Goal: Task Accomplishment & Management: Complete application form

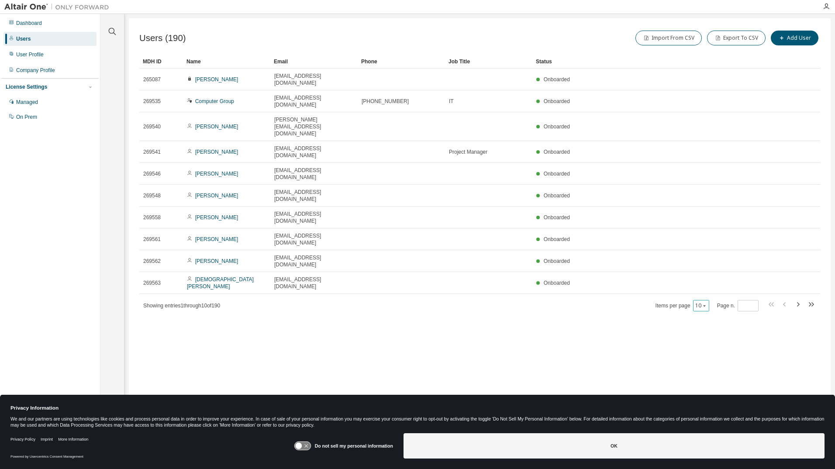
click at [707, 303] on icon "button" at bounding box center [704, 305] width 5 height 5
click at [710, 270] on div "50" at bounding box center [729, 272] width 70 height 10
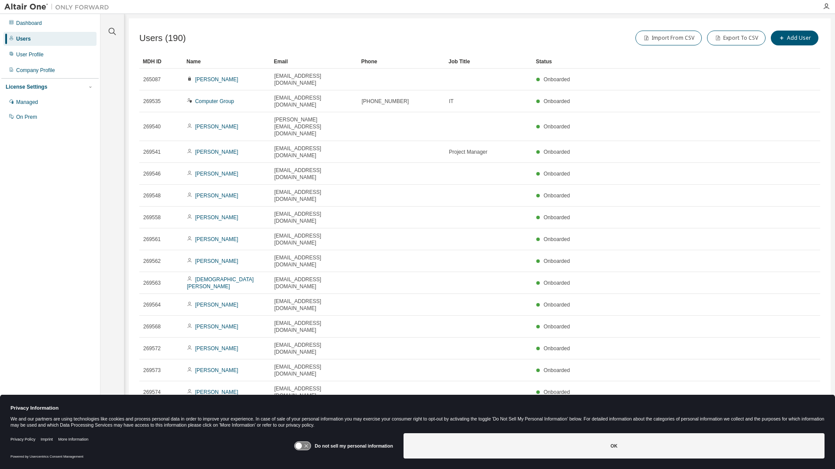
click at [201, 62] on div "Name" at bounding box center [226, 62] width 80 height 14
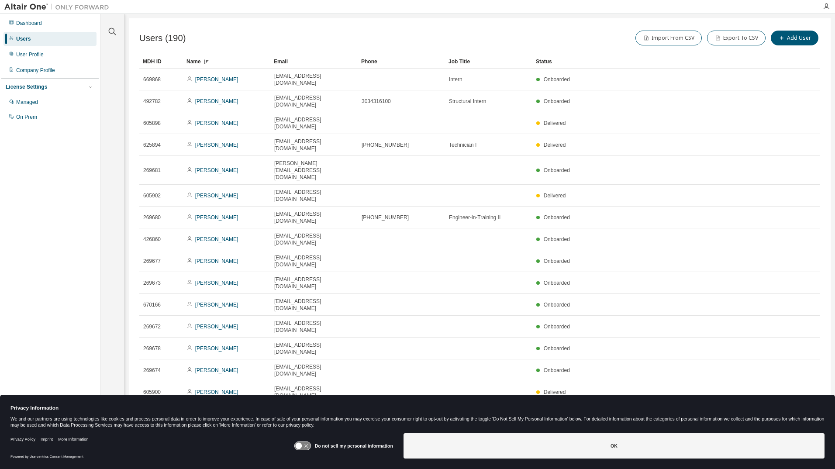
click at [195, 60] on div "Name" at bounding box center [226, 62] width 80 height 14
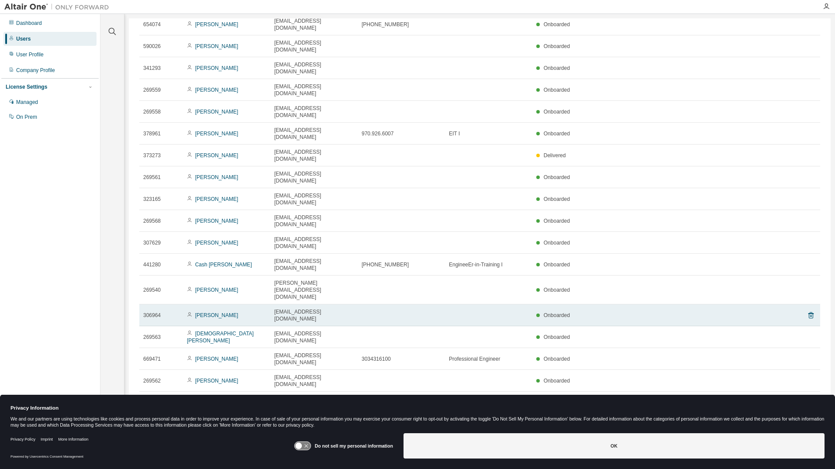
scroll to position [412, 0]
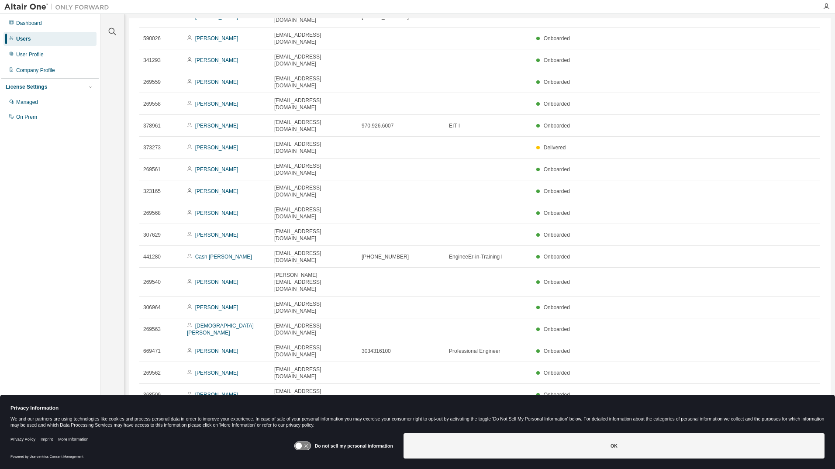
click at [307, 445] on icon at bounding box center [302, 446] width 16 height 8
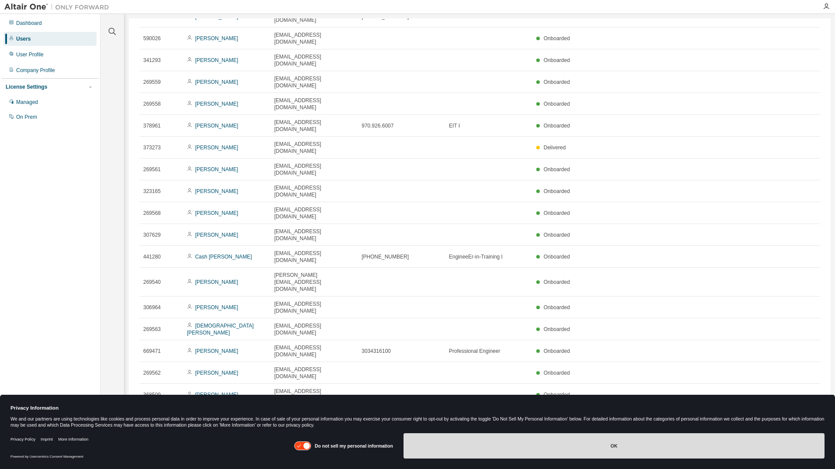
click at [612, 447] on button "OK" at bounding box center [613, 445] width 421 height 25
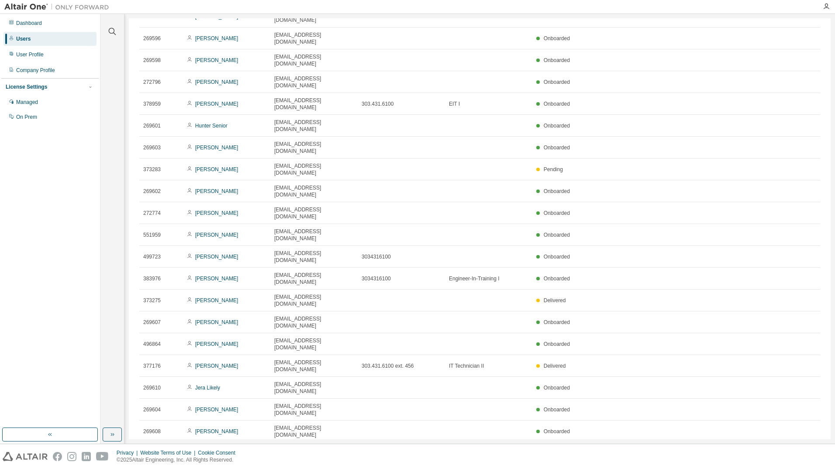
type input "*"
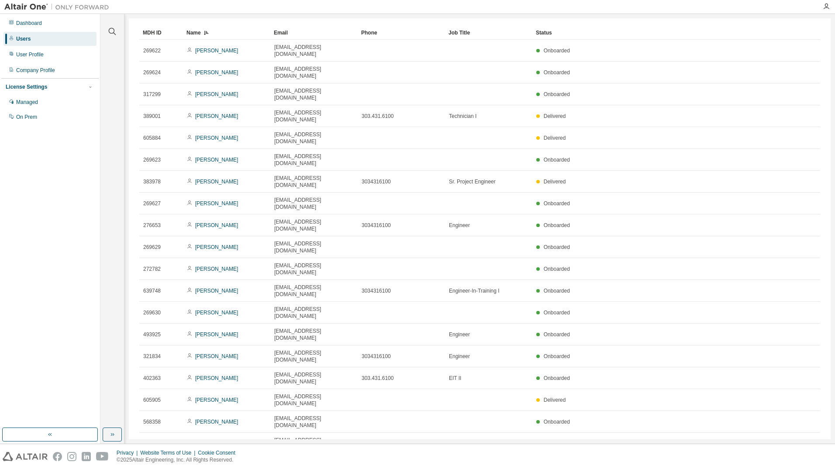
scroll to position [0, 0]
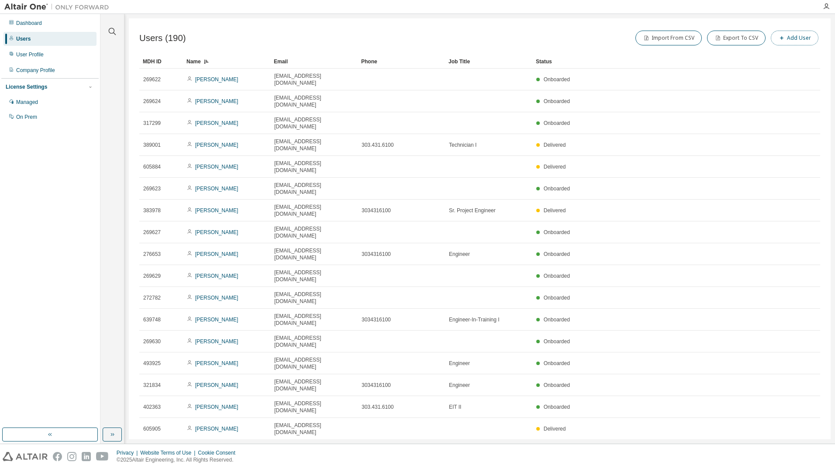
click at [779, 40] on icon "button" at bounding box center [781, 37] width 5 height 5
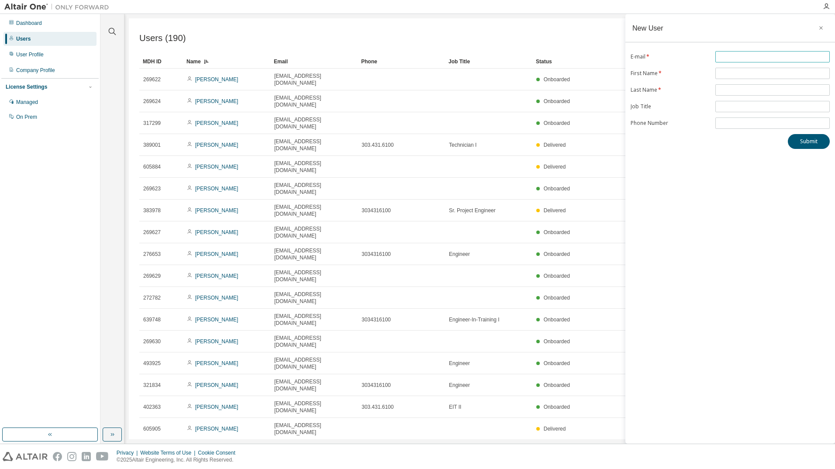
click at [727, 57] on input "text" at bounding box center [772, 56] width 110 height 7
paste input "**********"
type input "**********"
click at [731, 72] on input "text" at bounding box center [772, 73] width 110 height 7
type input "*******"
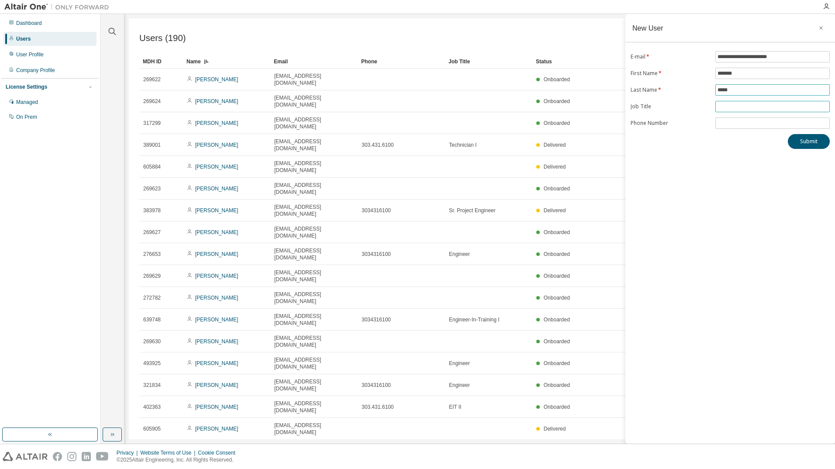
type input "*****"
click at [721, 107] on input "text" at bounding box center [772, 106] width 110 height 7
type input "**********"
click at [727, 121] on input "tel" at bounding box center [772, 123] width 110 height 7
type input "**********"
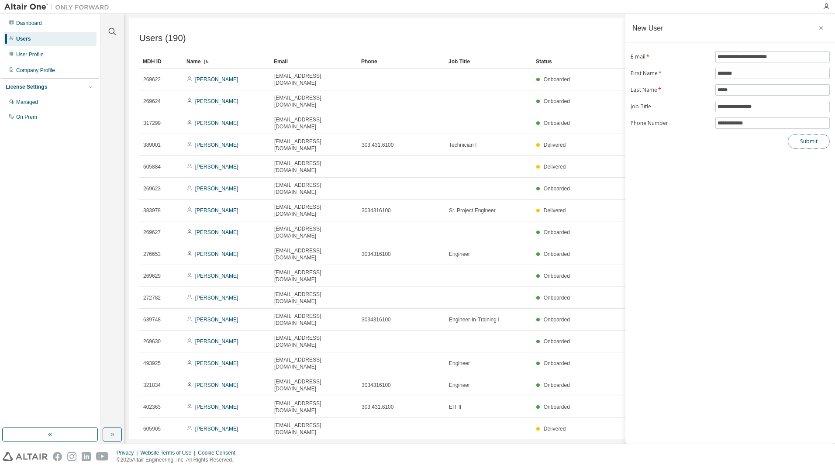
click at [805, 140] on button "Submit" at bounding box center [809, 141] width 42 height 15
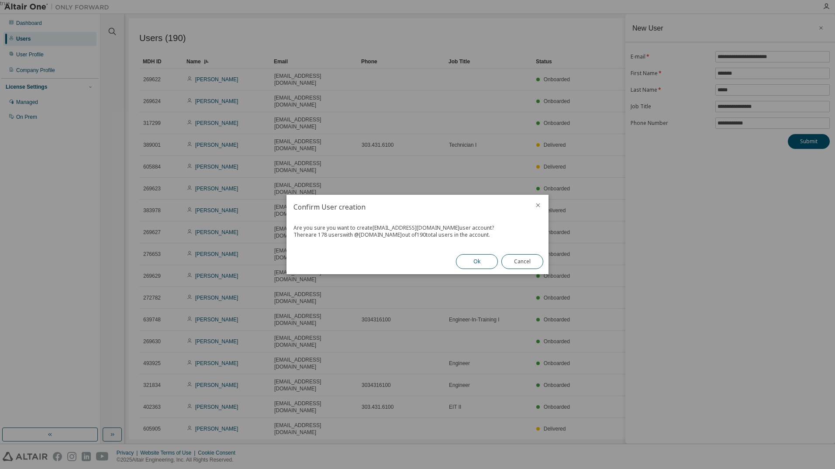
click at [469, 260] on button "Ok" at bounding box center [477, 261] width 42 height 15
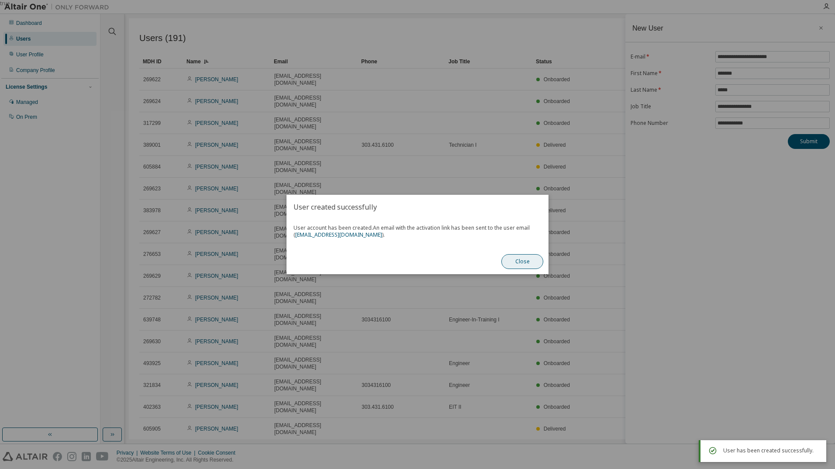
click at [517, 260] on button "Close" at bounding box center [522, 261] width 42 height 15
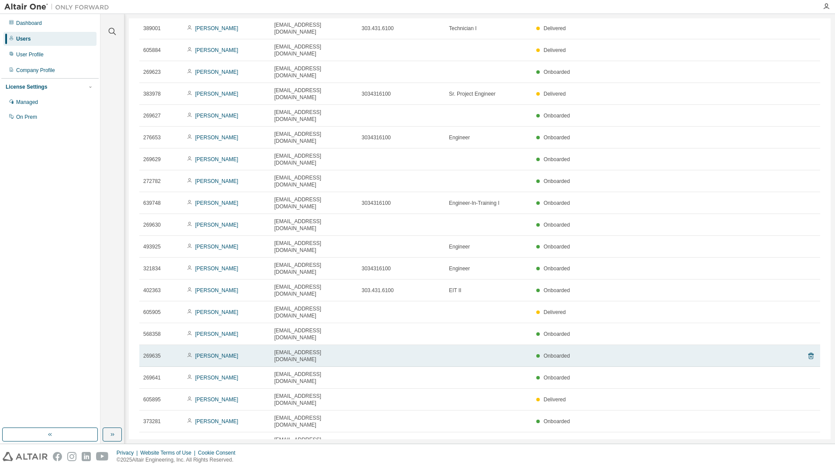
scroll to position [131, 0]
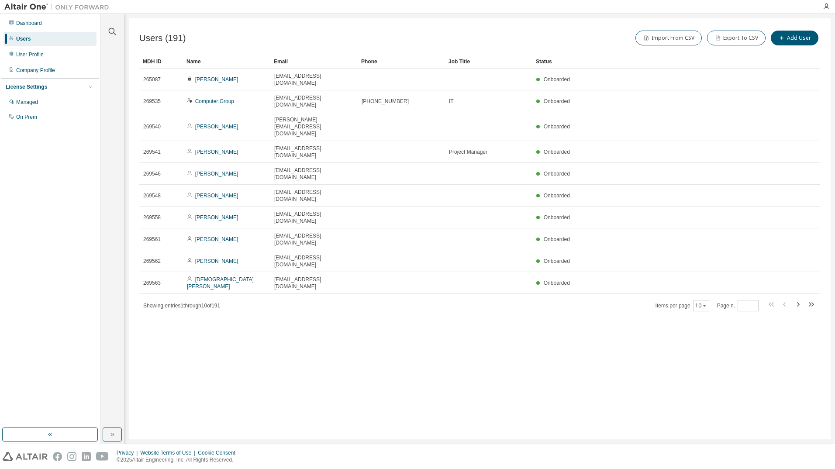
click at [200, 65] on div "Name" at bounding box center [226, 62] width 80 height 14
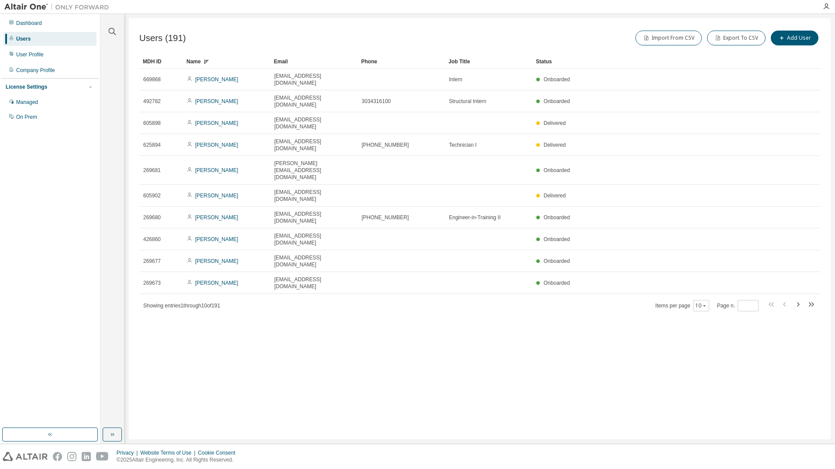
click at [201, 62] on div "Name" at bounding box center [226, 62] width 80 height 14
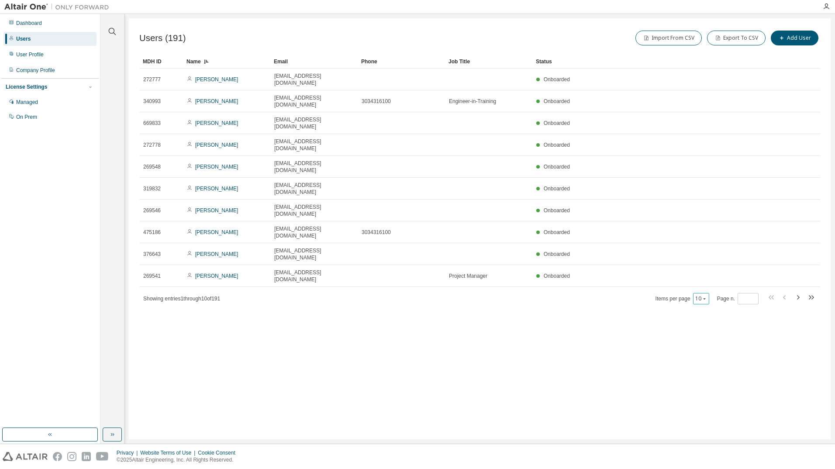
click at [705, 296] on icon "button" at bounding box center [704, 298] width 5 height 5
click at [698, 267] on div "50" at bounding box center [729, 272] width 70 height 10
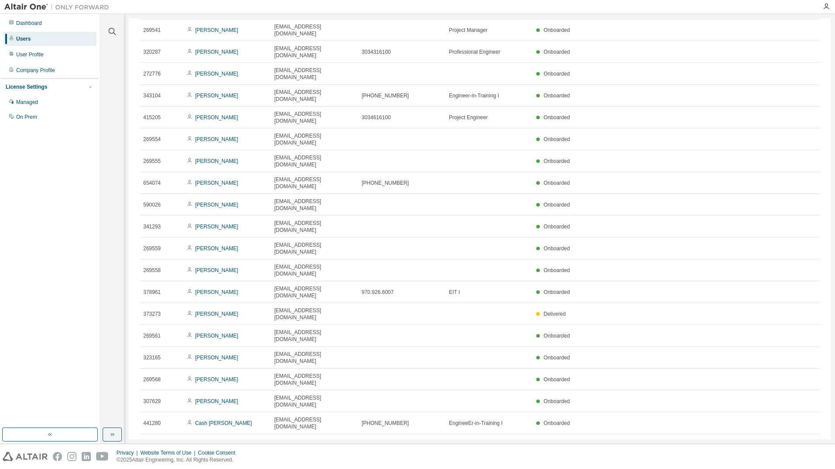
scroll to position [412, 0]
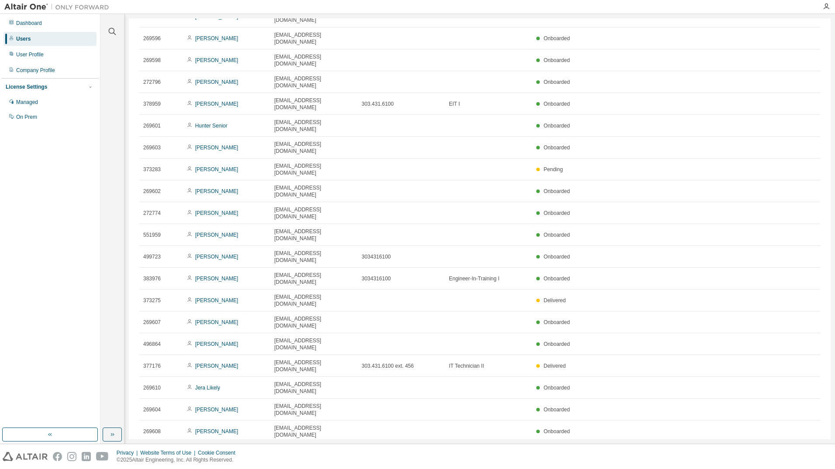
type input "*"
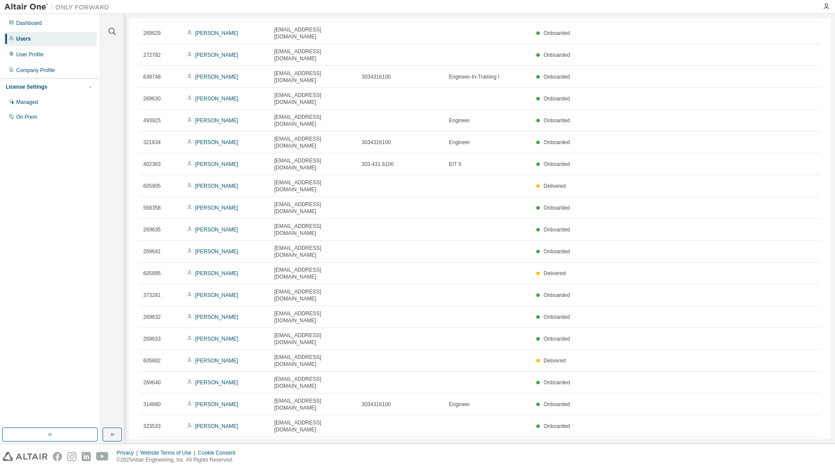
scroll to position [150, 0]
